Goal: Task Accomplishment & Management: Use online tool/utility

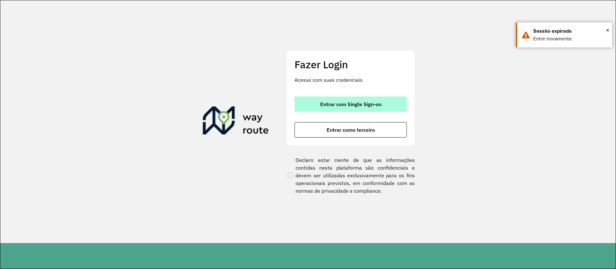
click at [381, 105] on span "Entrar com Single Sign-on" at bounding box center [350, 104] width 61 height 5
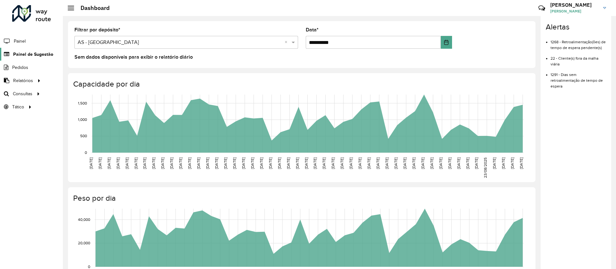
click at [34, 56] on span "Painel de Sugestão" at bounding box center [33, 54] width 40 height 7
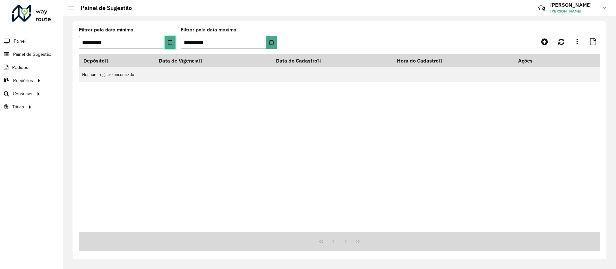
click at [166, 44] on button "Choose Date" at bounding box center [170, 42] width 11 height 13
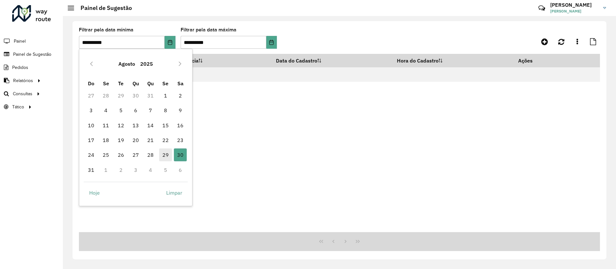
click at [163, 157] on span "29" at bounding box center [165, 155] width 13 height 13
type input "**********"
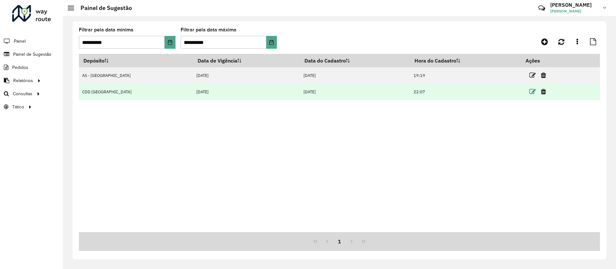
click at [527, 92] on td at bounding box center [540, 92] width 39 height 16
click at [530, 92] on icon at bounding box center [533, 92] width 6 height 6
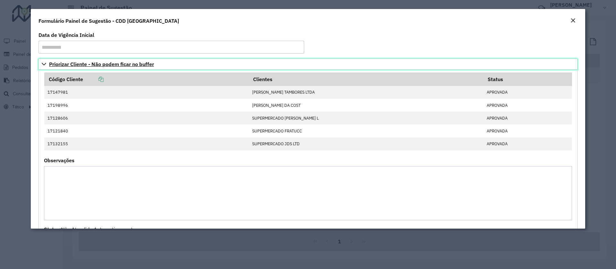
click at [148, 62] on span "Priorizar Cliente - Não podem ficar no buffer" at bounding box center [101, 64] width 105 height 5
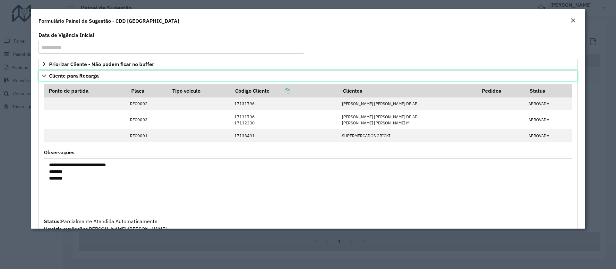
click at [94, 73] on span "Cliente para Recarga" at bounding box center [74, 75] width 50 height 5
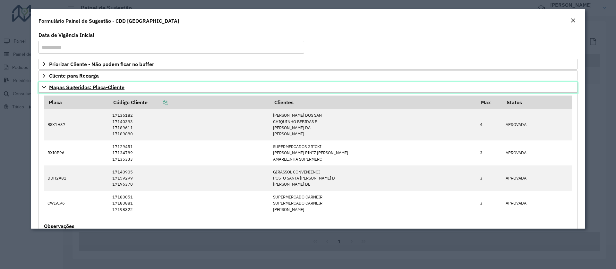
click at [127, 91] on link "Mapas Sugeridos: Placa-Cliente" at bounding box center [308, 87] width 539 height 11
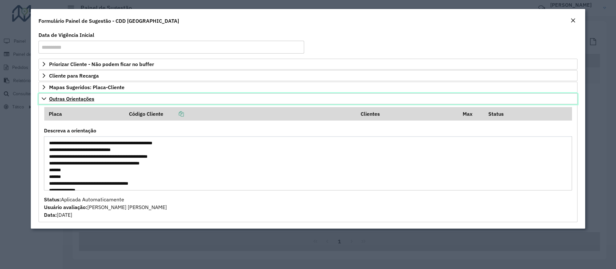
click at [132, 102] on link "Outras Orientações" at bounding box center [308, 98] width 539 height 11
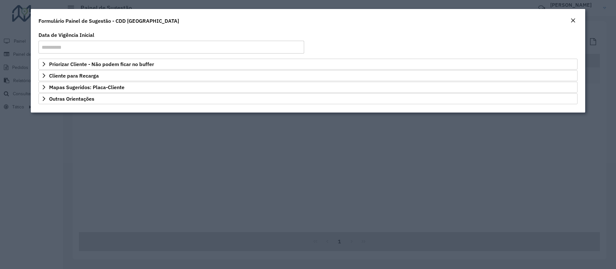
click at [228, 162] on modal-container "**********" at bounding box center [308, 134] width 616 height 269
click at [575, 22] on em "Close" at bounding box center [573, 20] width 5 height 5
